Goal: Book appointment/travel/reservation

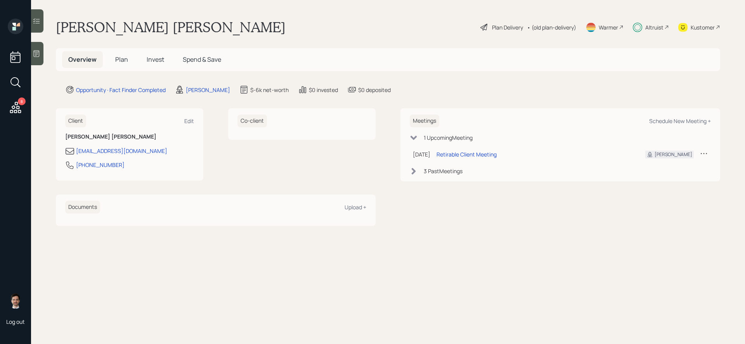
click at [656, 127] on div "Meetings Schedule New Meeting + 1 Upcoming Meeting [DATE] [DATE] 4:00 PM EDT Re…" at bounding box center [560, 144] width 320 height 73
click at [663, 119] on div "Schedule New Meeting +" at bounding box center [680, 120] width 62 height 7
select select "ef6b64e1-8f62-4a74-b865-a7df4b35b836"
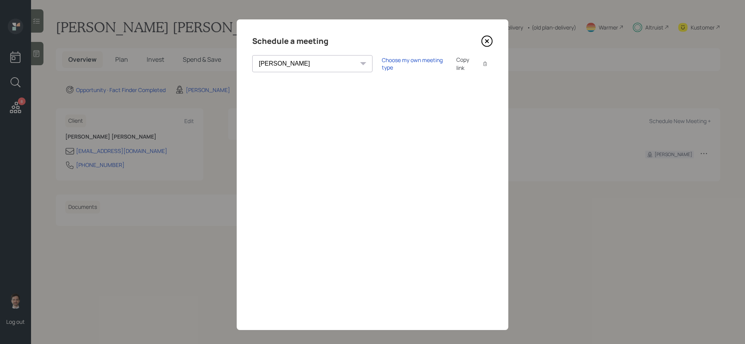
click at [248, 91] on div "Schedule a meeting [PERSON_NAME] [PERSON_NAME] [PERSON_NAME] [PERSON_NAME] [PER…" at bounding box center [373, 174] width 272 height 310
click at [382, 61] on div "Choose my own meeting type" at bounding box center [414, 63] width 65 height 15
click at [485, 43] on icon at bounding box center [486, 41] width 3 height 3
